Goal: Information Seeking & Learning: Learn about a topic

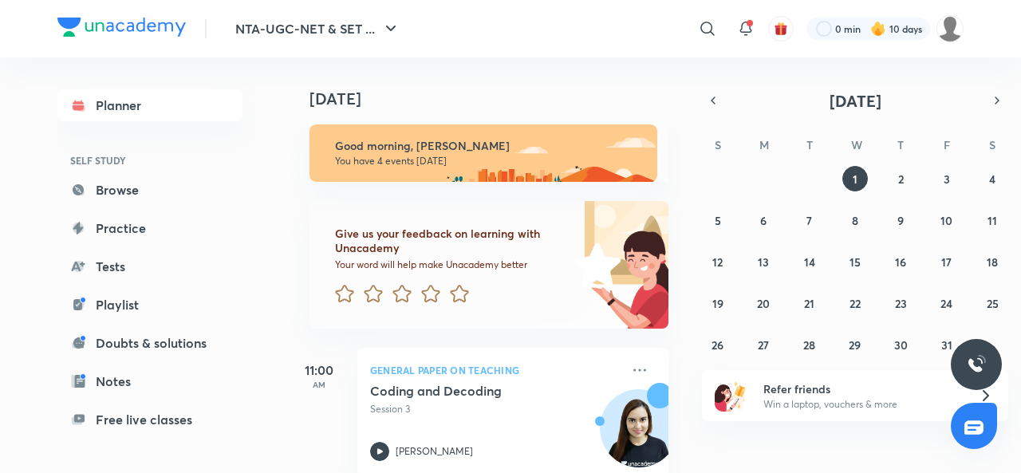
click at [712, 103] on icon "button" at bounding box center [712, 100] width 13 height 14
click at [808, 345] on abbr "30" at bounding box center [809, 344] width 14 height 15
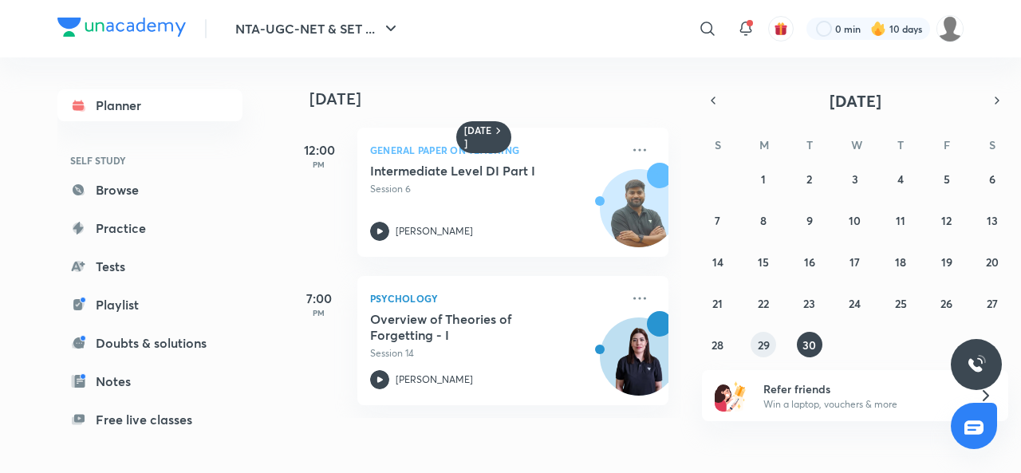
click at [765, 348] on abbr "29" at bounding box center [763, 344] width 12 height 15
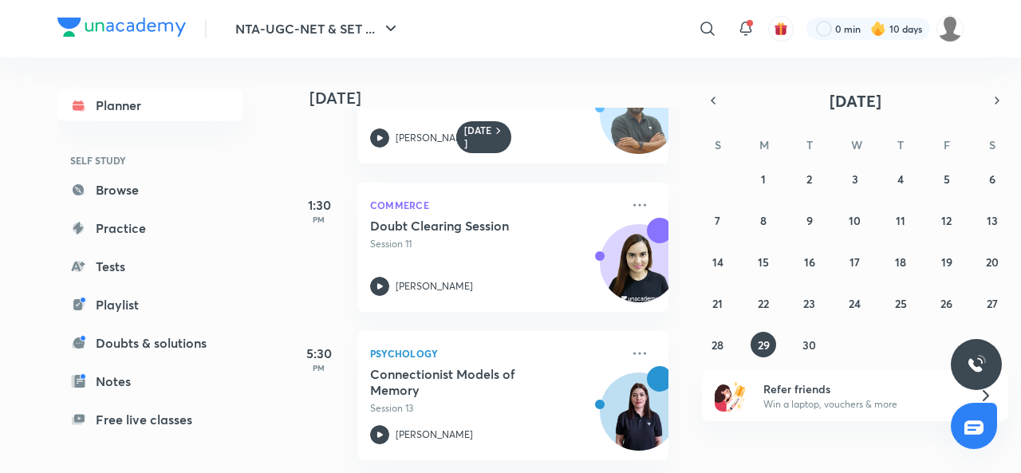
scroll to position [254, 0]
click at [808, 350] on abbr "30" at bounding box center [809, 344] width 14 height 15
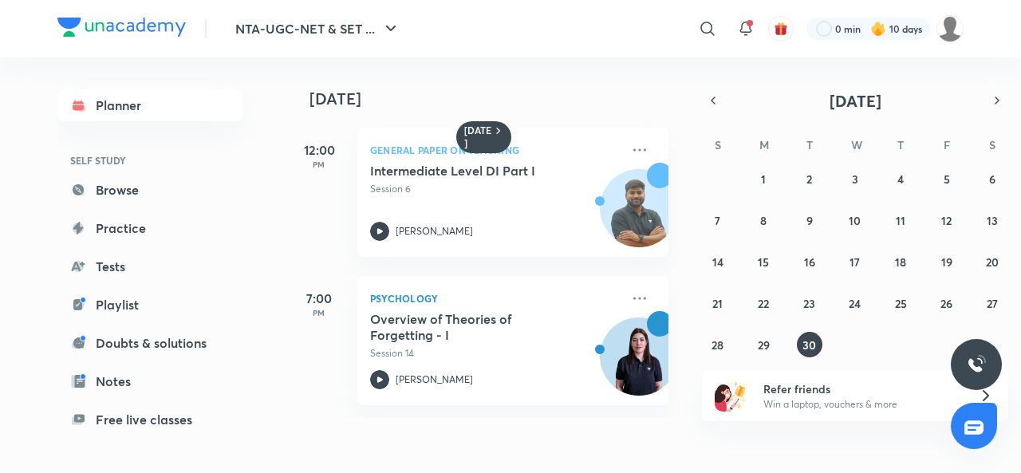
click at [380, 382] on icon at bounding box center [379, 379] width 19 height 19
